Goal: Obtain resource: Download file/media

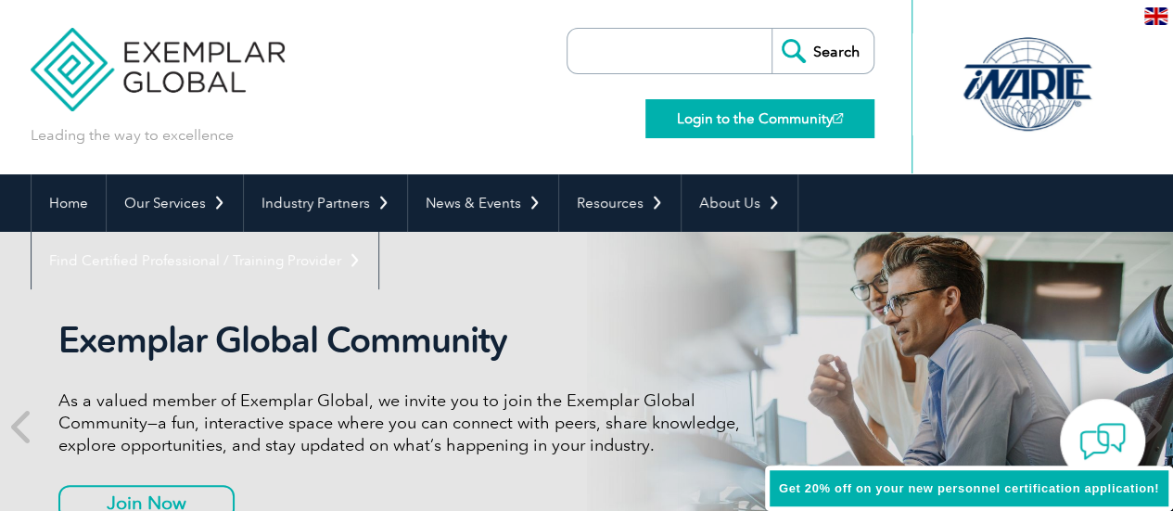
click at [755, 116] on link "Login to the Community" at bounding box center [759, 118] width 229 height 39
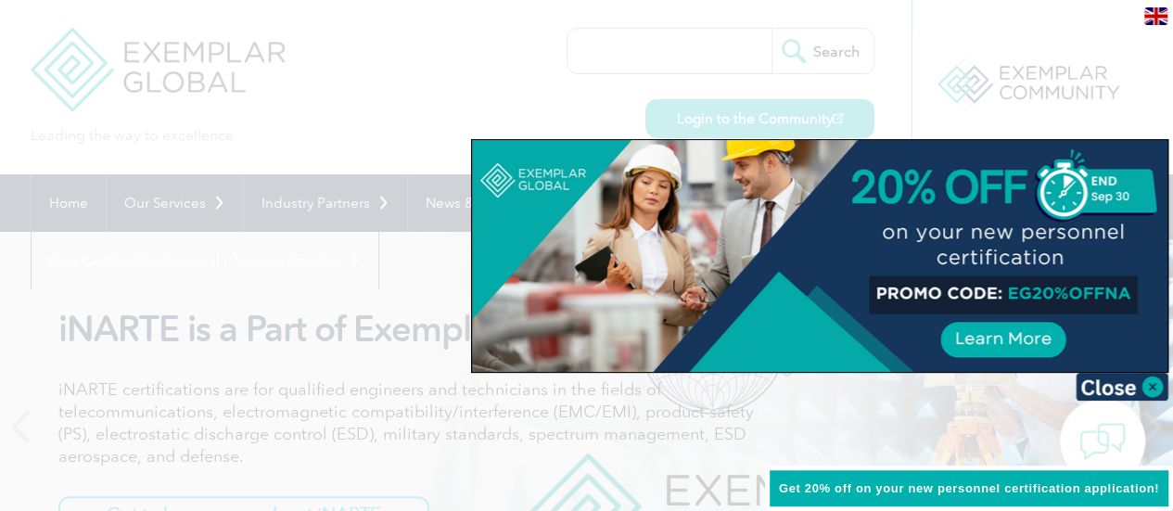
drag, startPoint x: 78, startPoint y: 83, endPoint x: 86, endPoint y: 77, distance: 10.0
click at [80, 83] on div at bounding box center [586, 255] width 1173 height 511
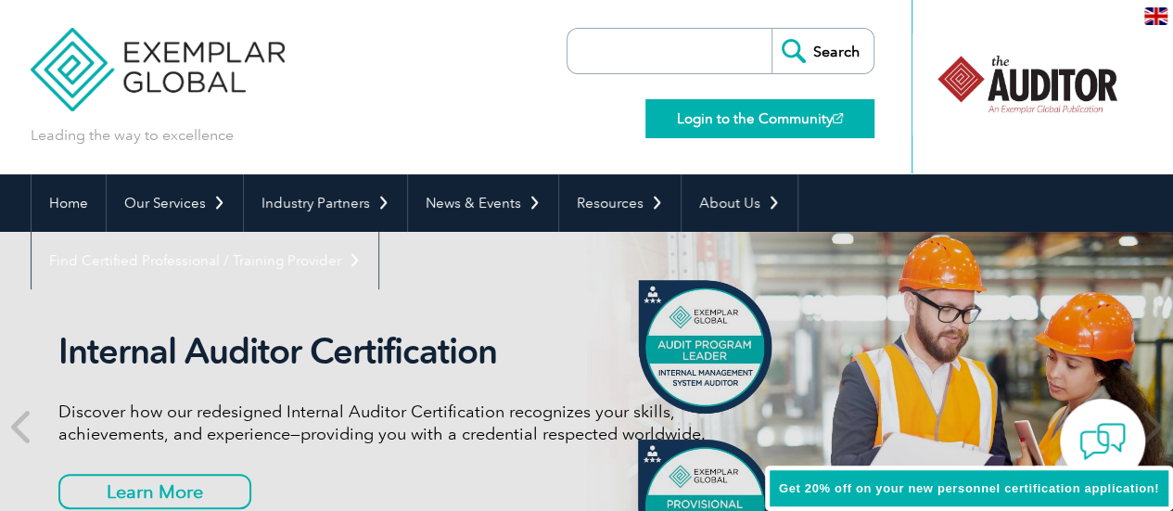
click at [779, 127] on link "Login to the Community" at bounding box center [759, 118] width 229 height 39
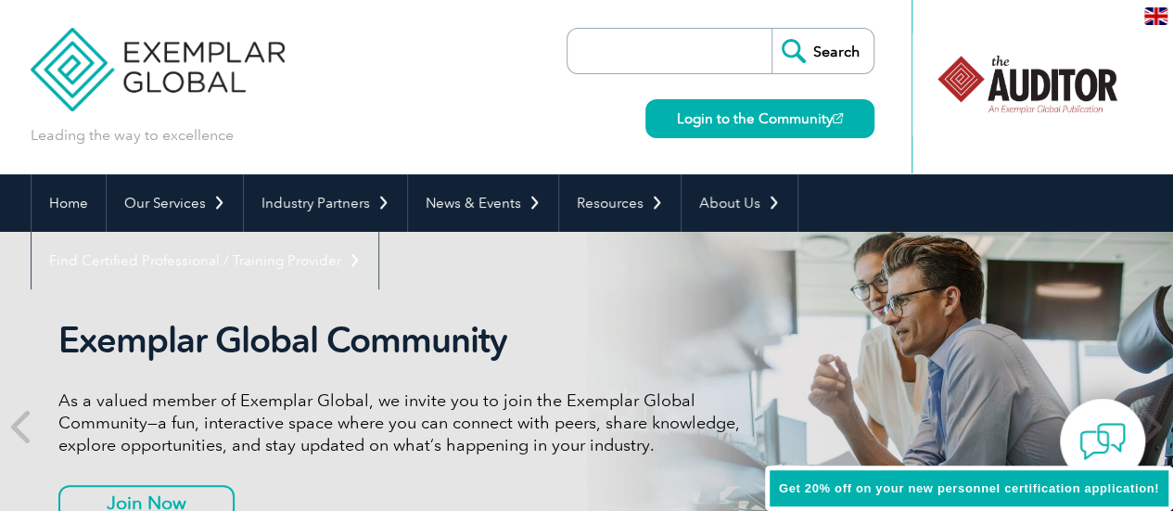
click at [1027, 97] on div at bounding box center [1027, 84] width 185 height 102
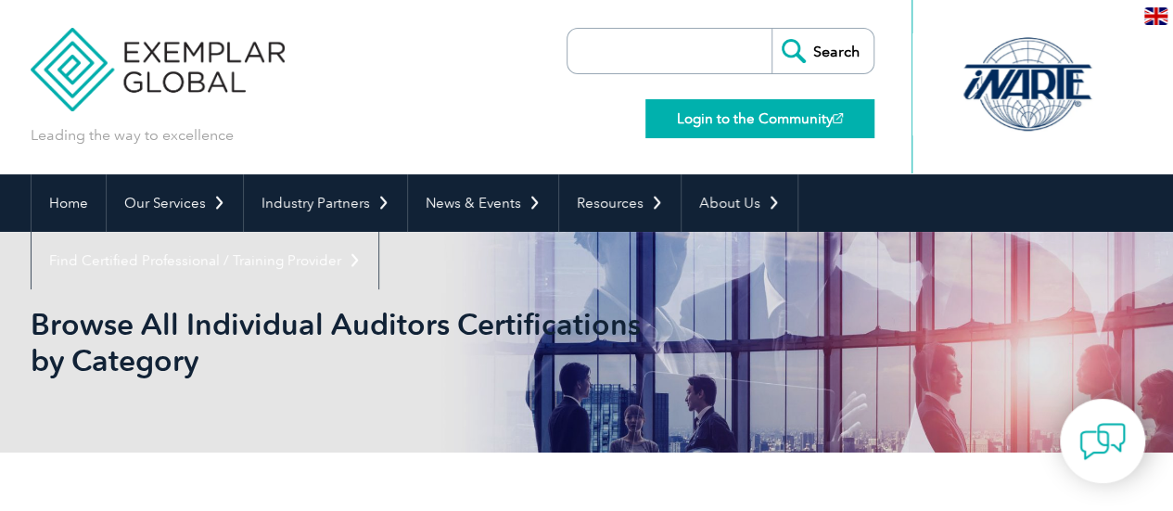
click at [746, 112] on link "Login to the Community" at bounding box center [759, 118] width 229 height 39
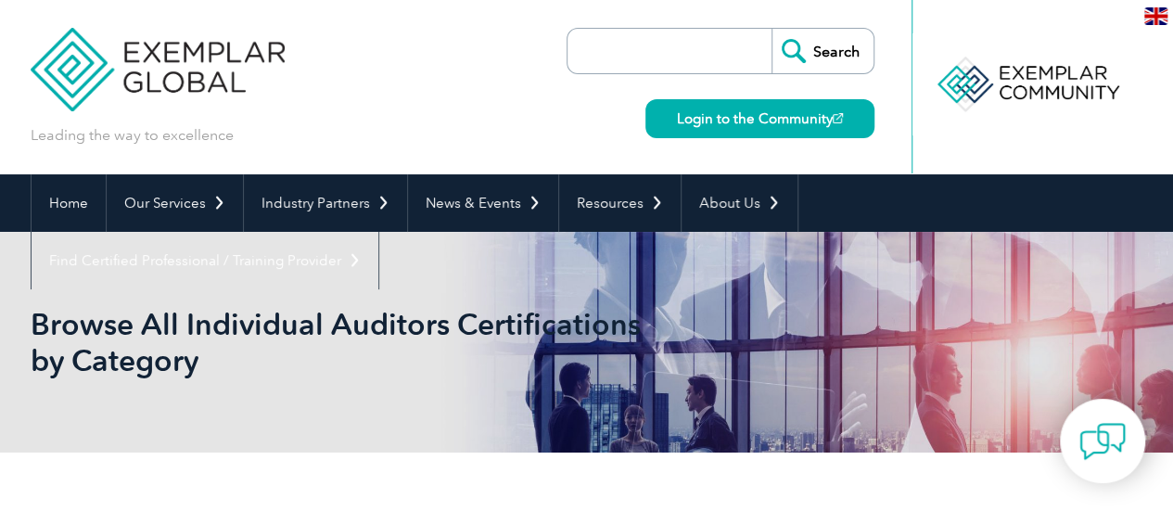
click at [688, 59] on input "search" at bounding box center [674, 51] width 195 height 45
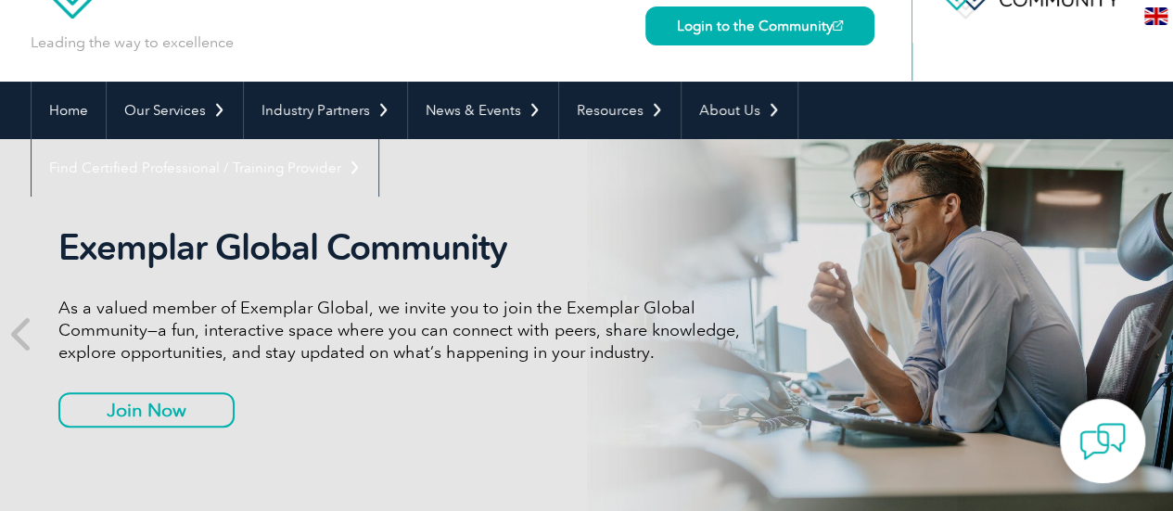
scroll to position [185, 0]
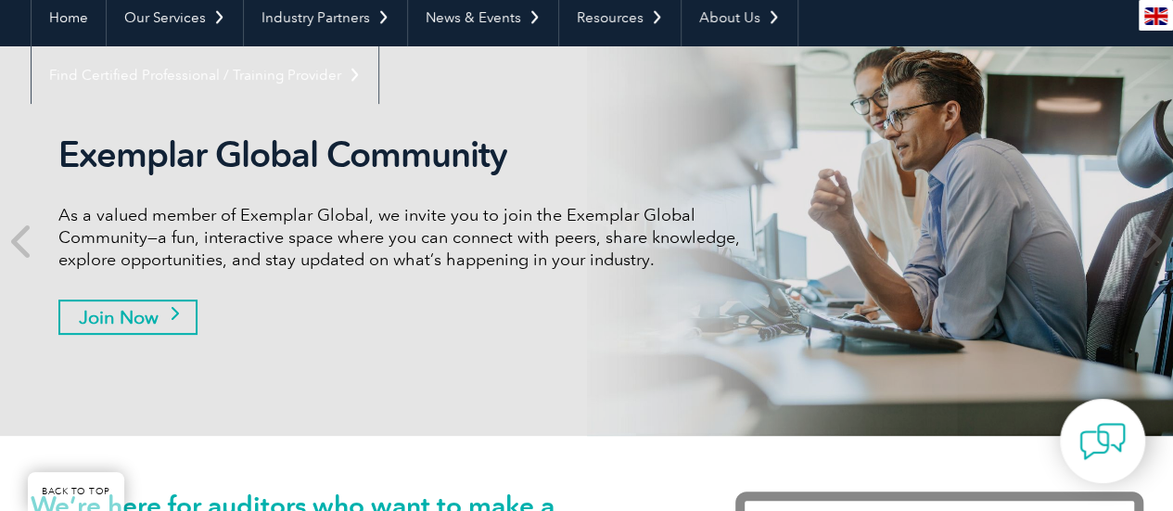
click at [96, 317] on link "Join Now" at bounding box center [127, 317] width 139 height 35
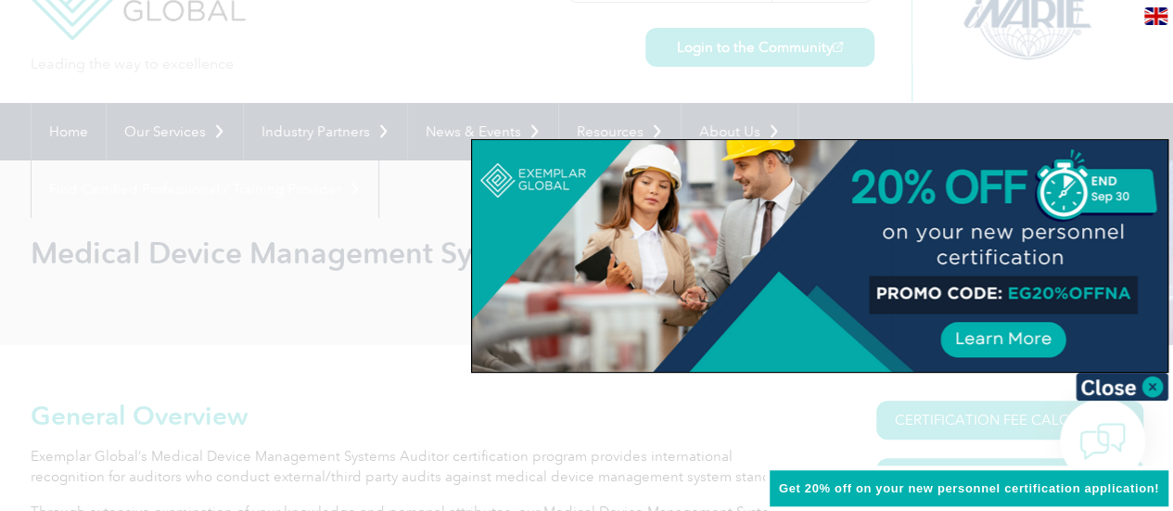
scroll to position [185, 0]
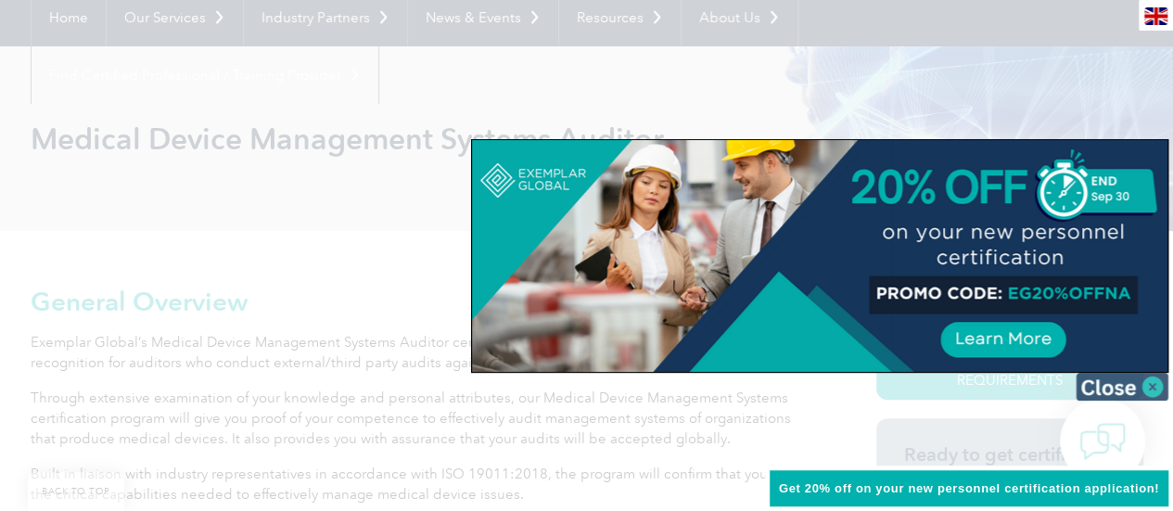
click at [1144, 380] on img at bounding box center [1122, 387] width 93 height 28
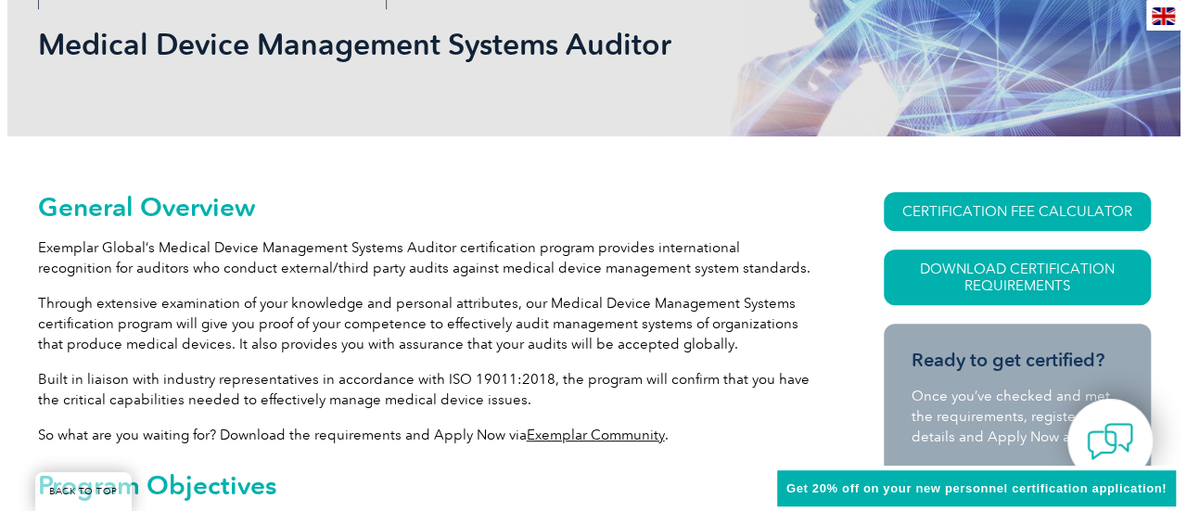
scroll to position [371, 0]
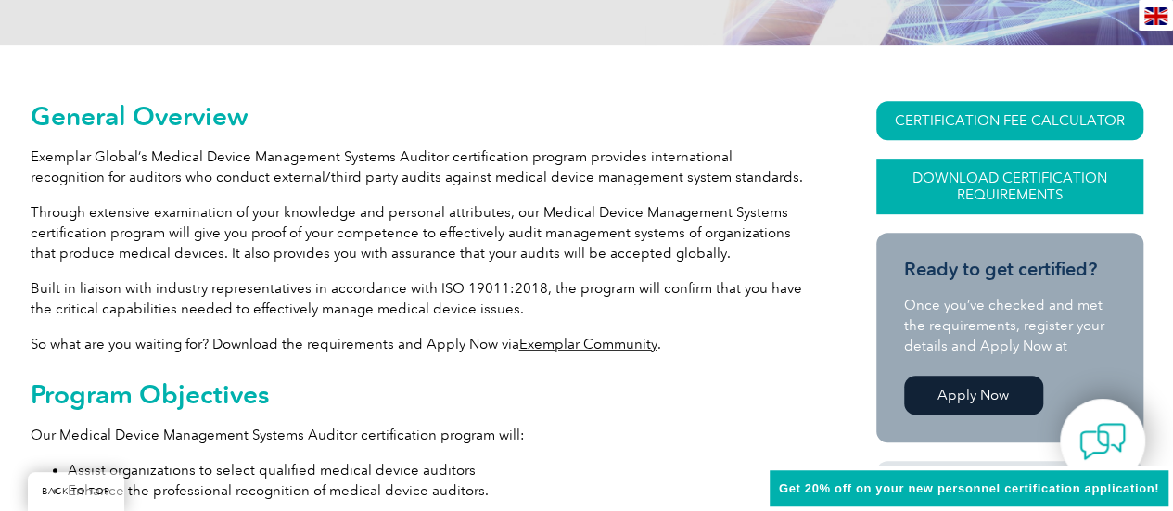
click at [1081, 173] on link "Download Certification Requirements" at bounding box center [1009, 187] width 267 height 56
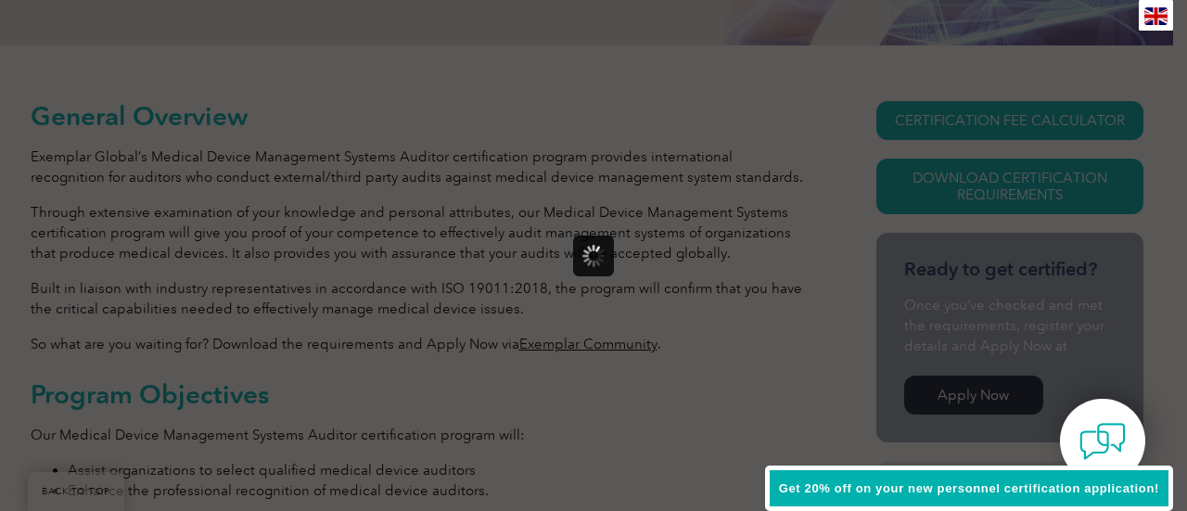
scroll to position [0, 0]
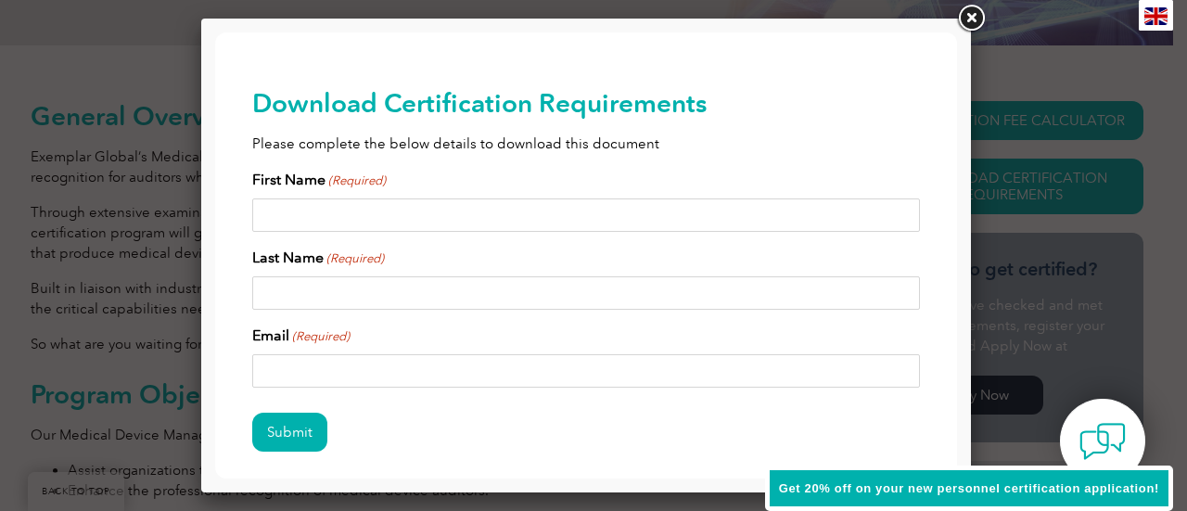
click at [349, 224] on input "First Name (Required)" at bounding box center [586, 214] width 668 height 33
type input "Scott"
type input "Korsun"
type input "skorsun@aol.com"
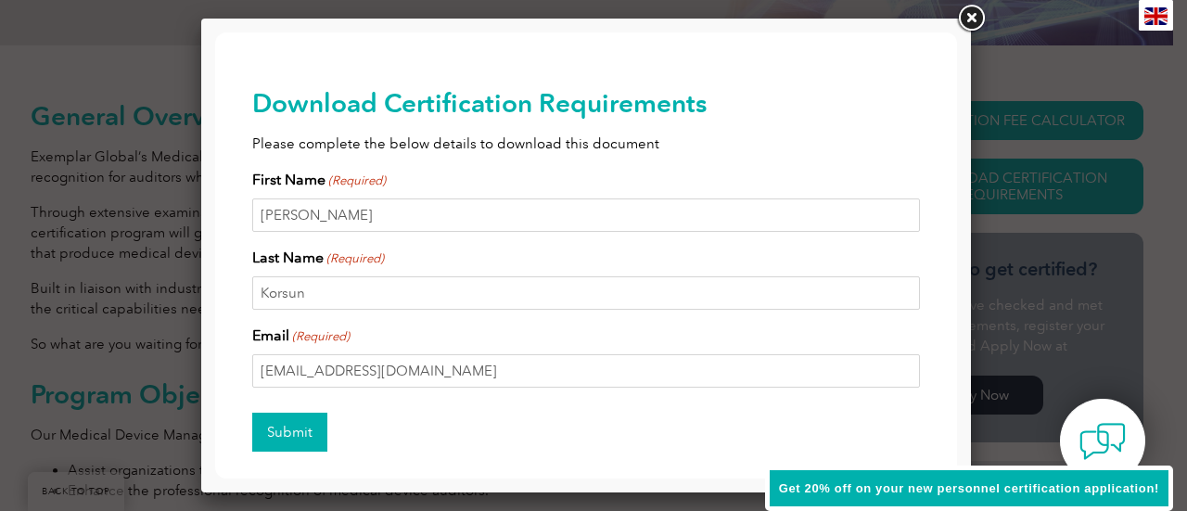
click at [304, 440] on input "Submit" at bounding box center [289, 432] width 75 height 39
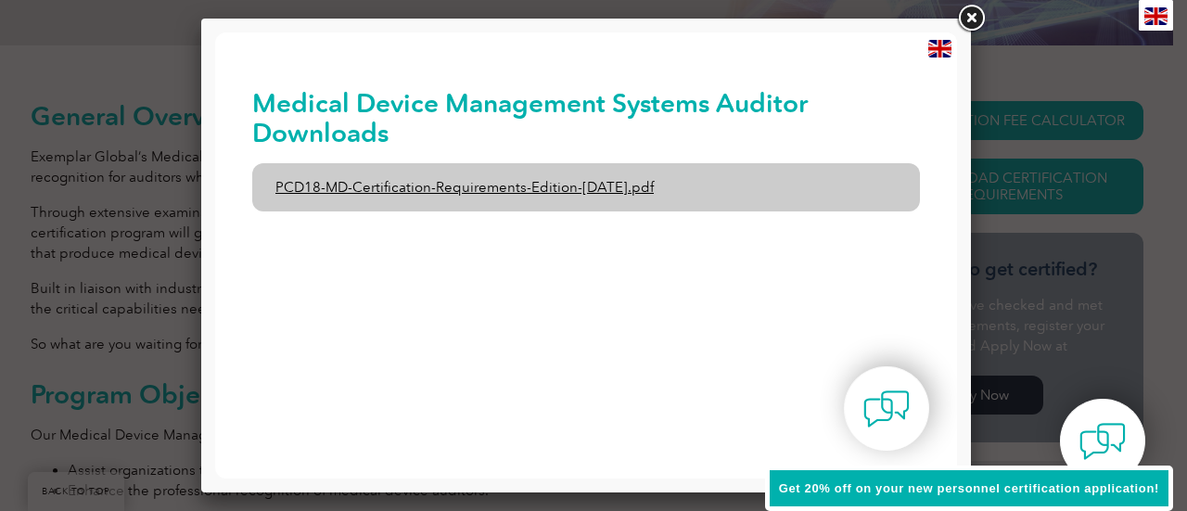
click at [645, 189] on link "PCD18-MD-Certification-Requirements-Edition-1-June-2020.pdf" at bounding box center [586, 187] width 668 height 48
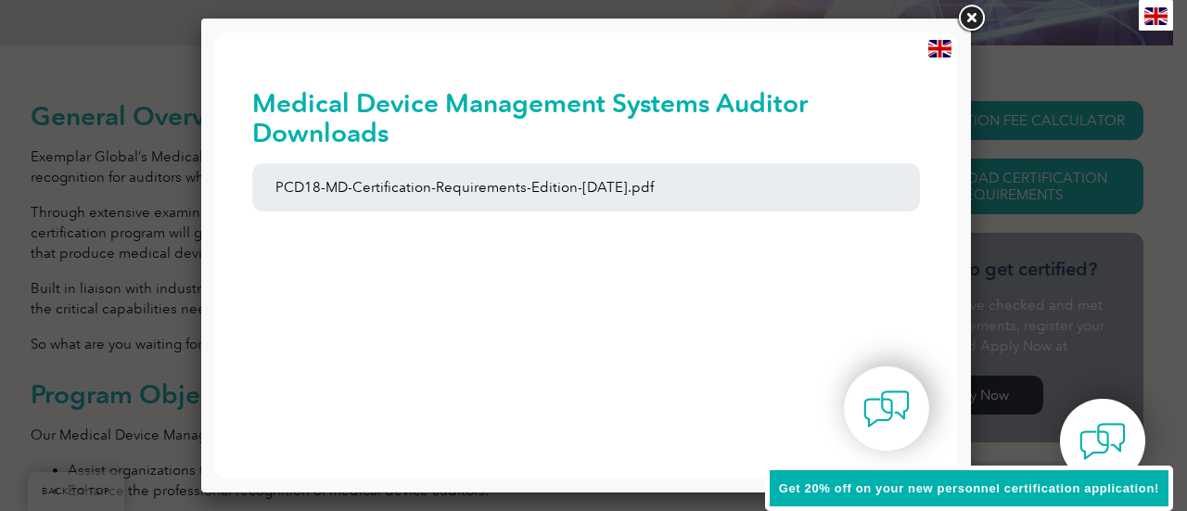
click at [972, 19] on link at bounding box center [970, 18] width 33 height 33
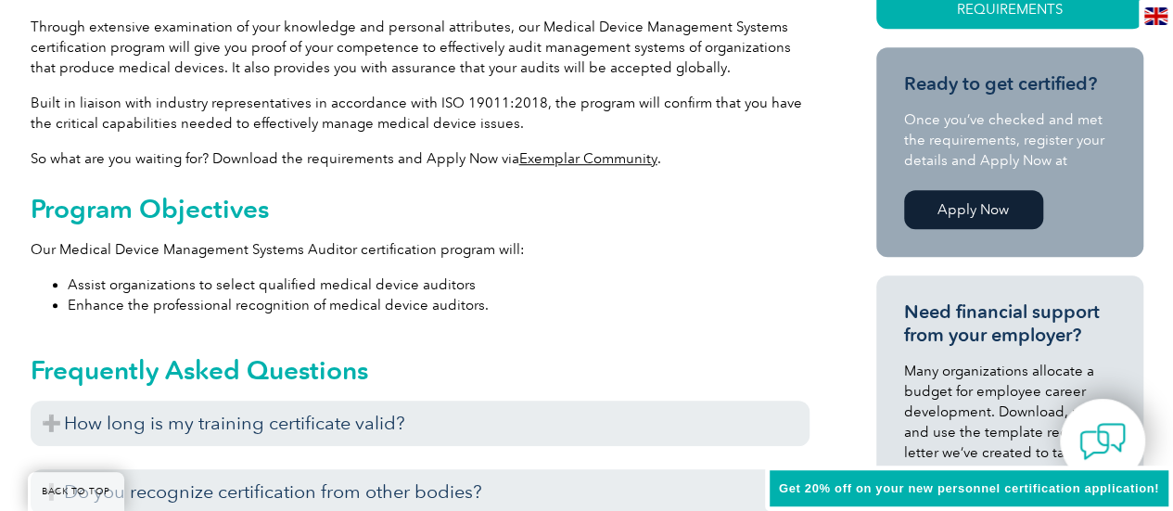
scroll to position [835, 0]
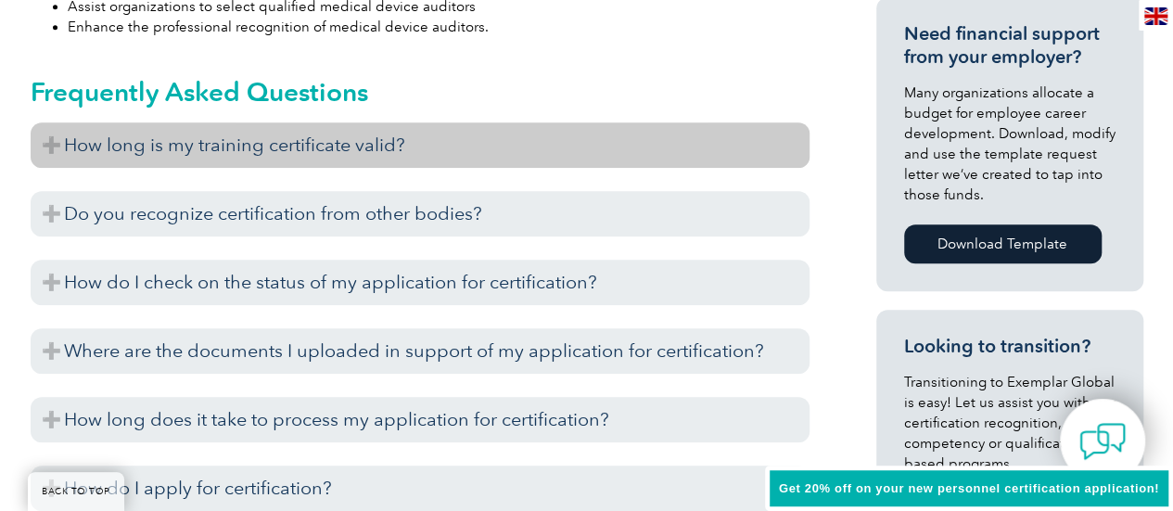
click at [130, 142] on h3 "How long is my training certificate valid?" at bounding box center [420, 144] width 779 height 45
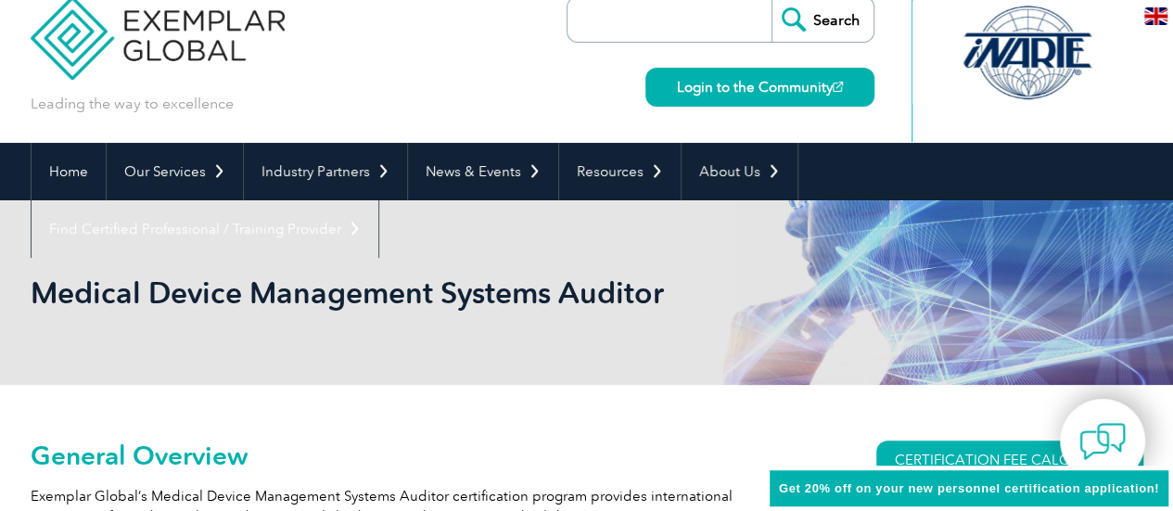
scroll to position [0, 0]
